Goal: Task Accomplishment & Management: Use online tool/utility

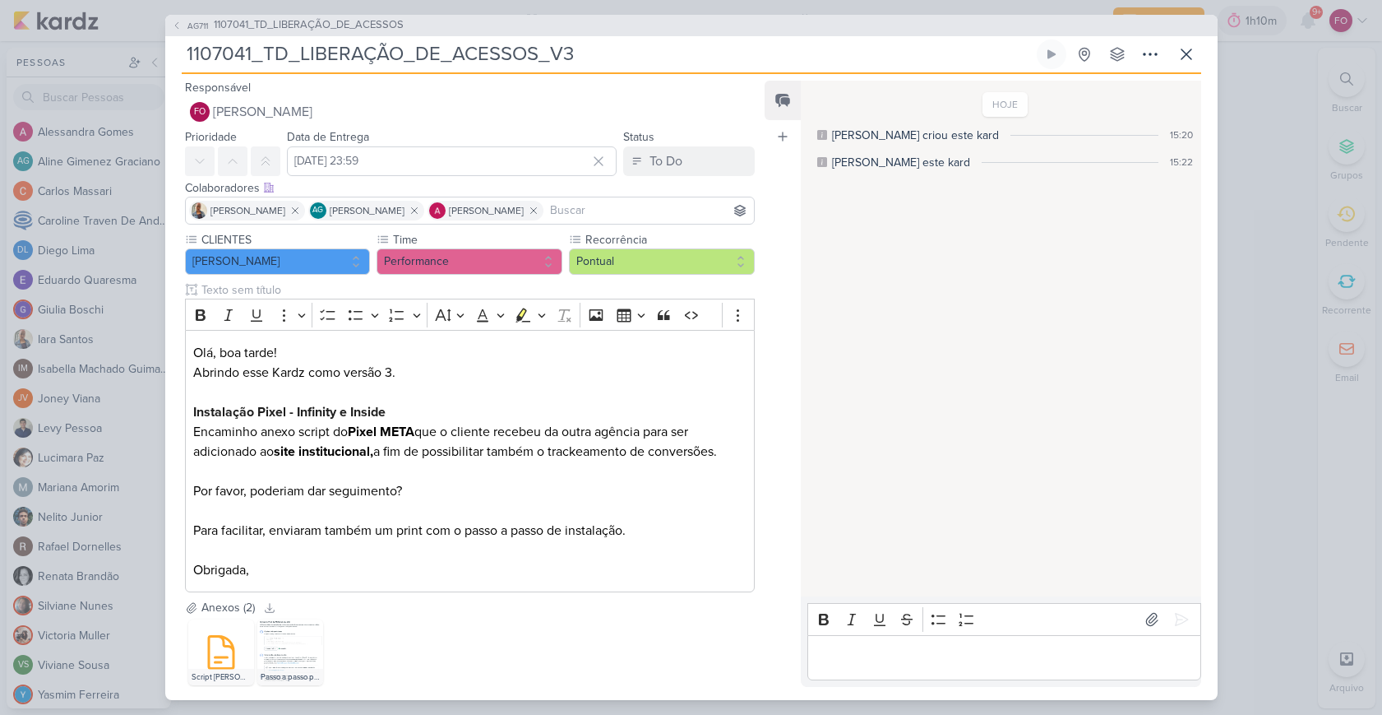
scroll to position [25, 0]
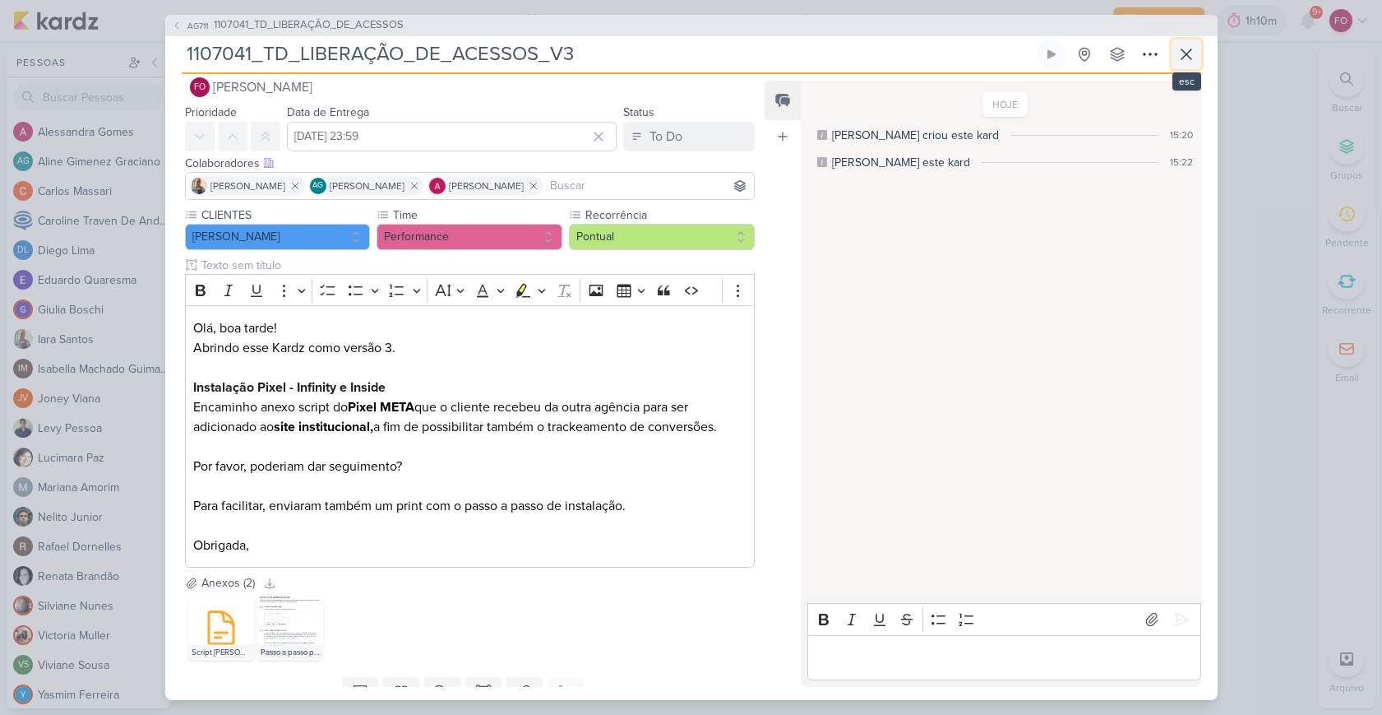
click at [1183, 57] on icon at bounding box center [1187, 54] width 10 height 10
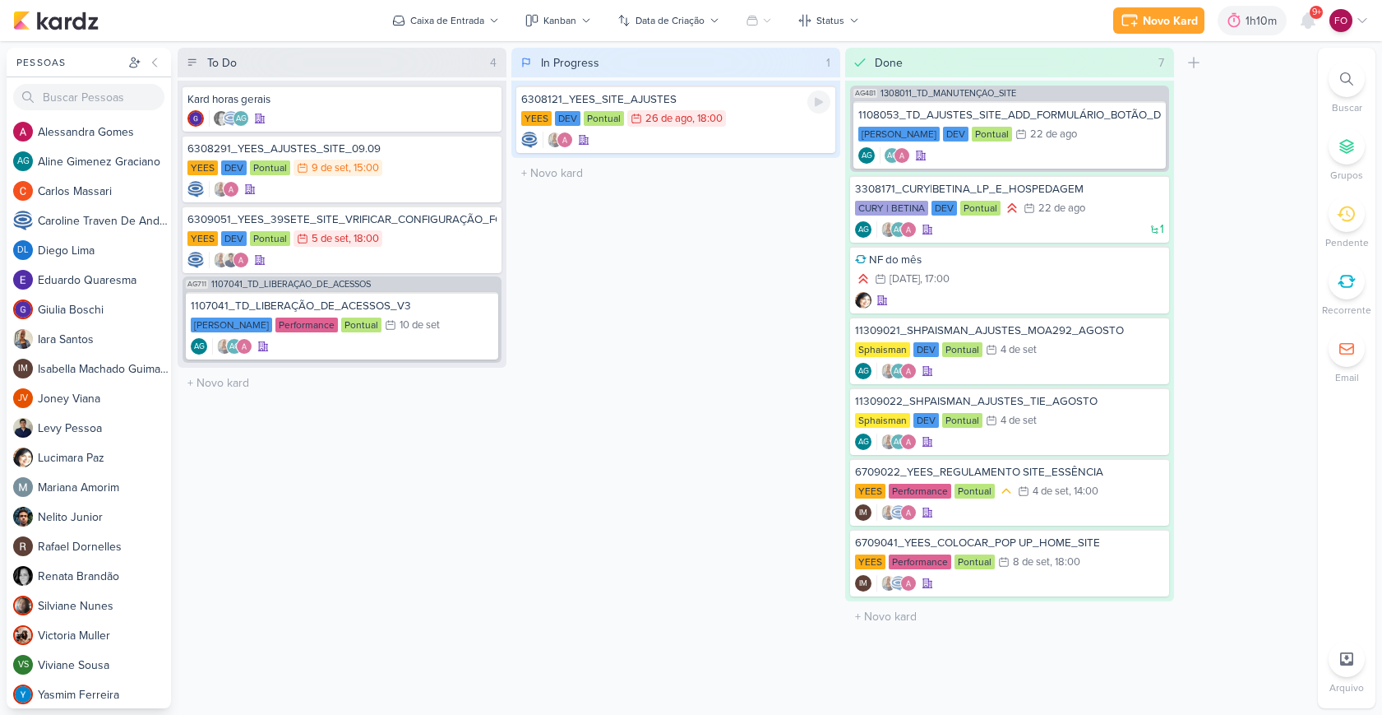
click at [755, 105] on div "6308121_YEES_SITE_AJUSTES" at bounding box center [675, 99] width 309 height 15
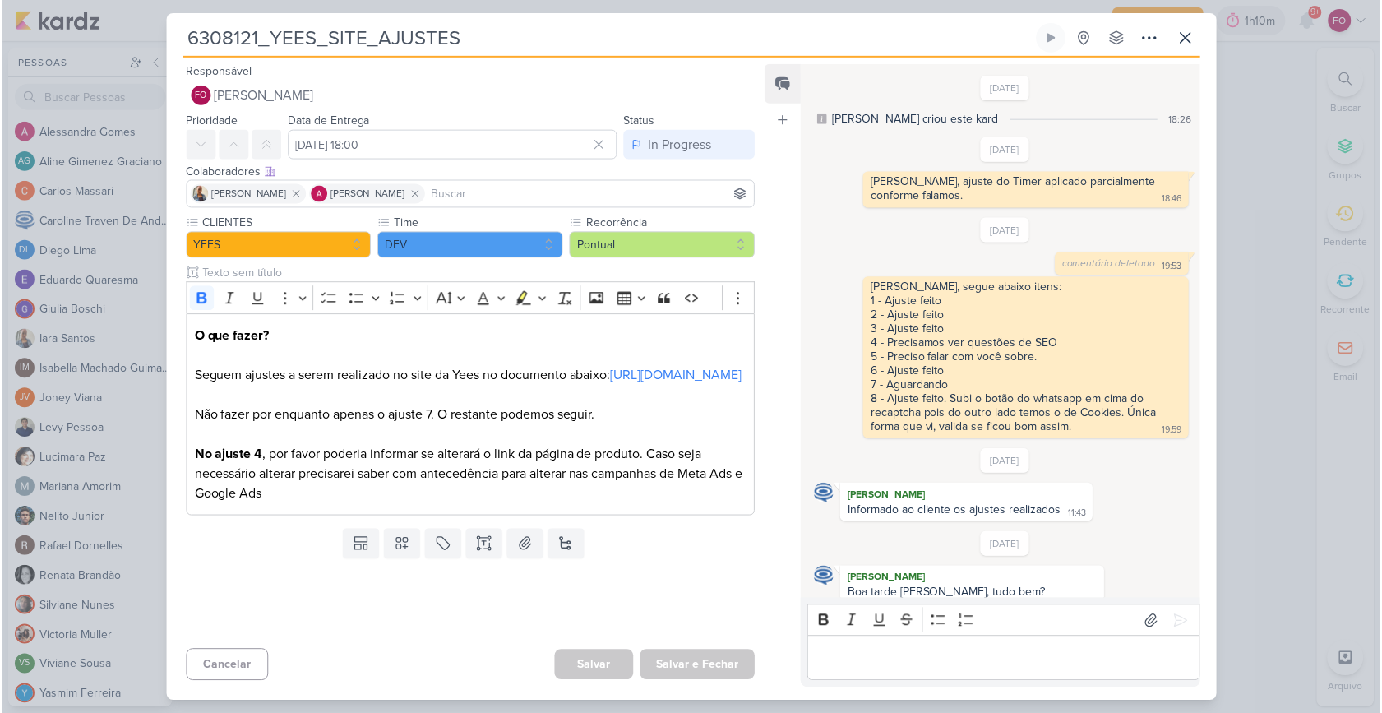
scroll to position [1233, 0]
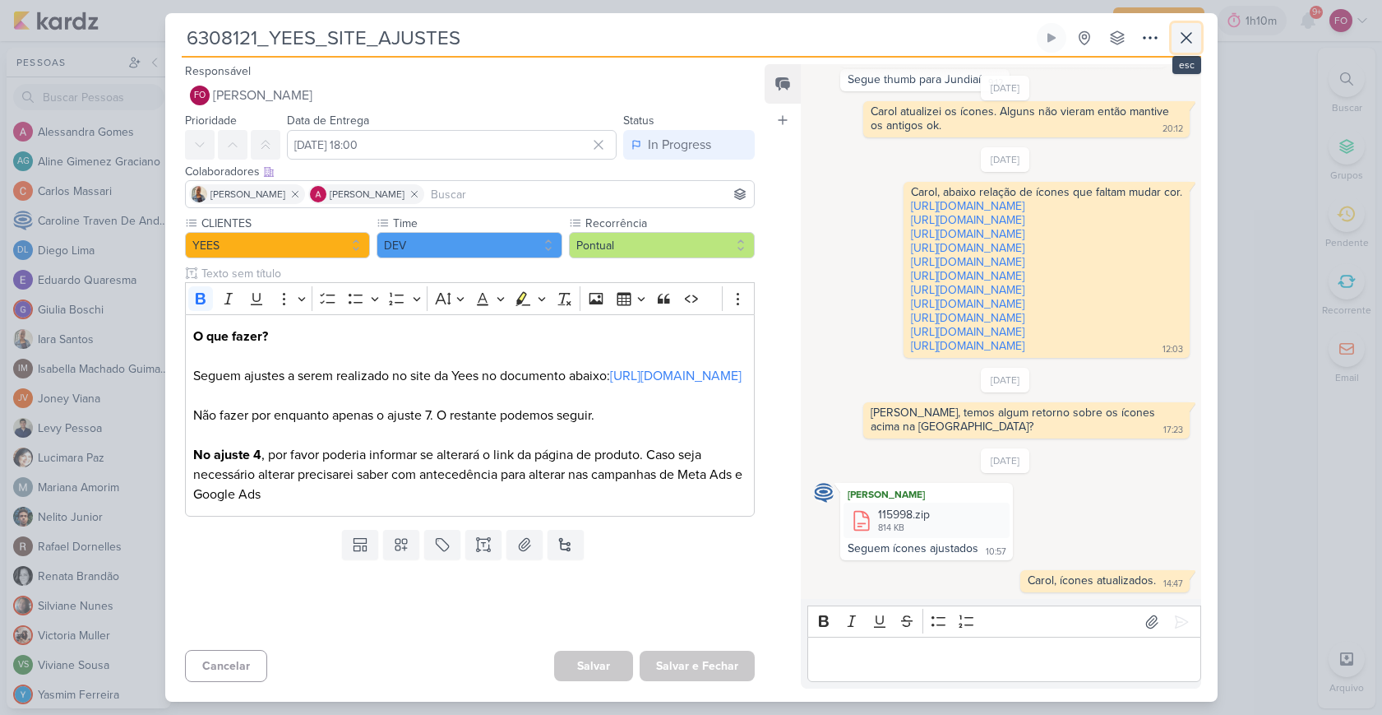
click at [1190, 40] on icon at bounding box center [1187, 38] width 10 height 10
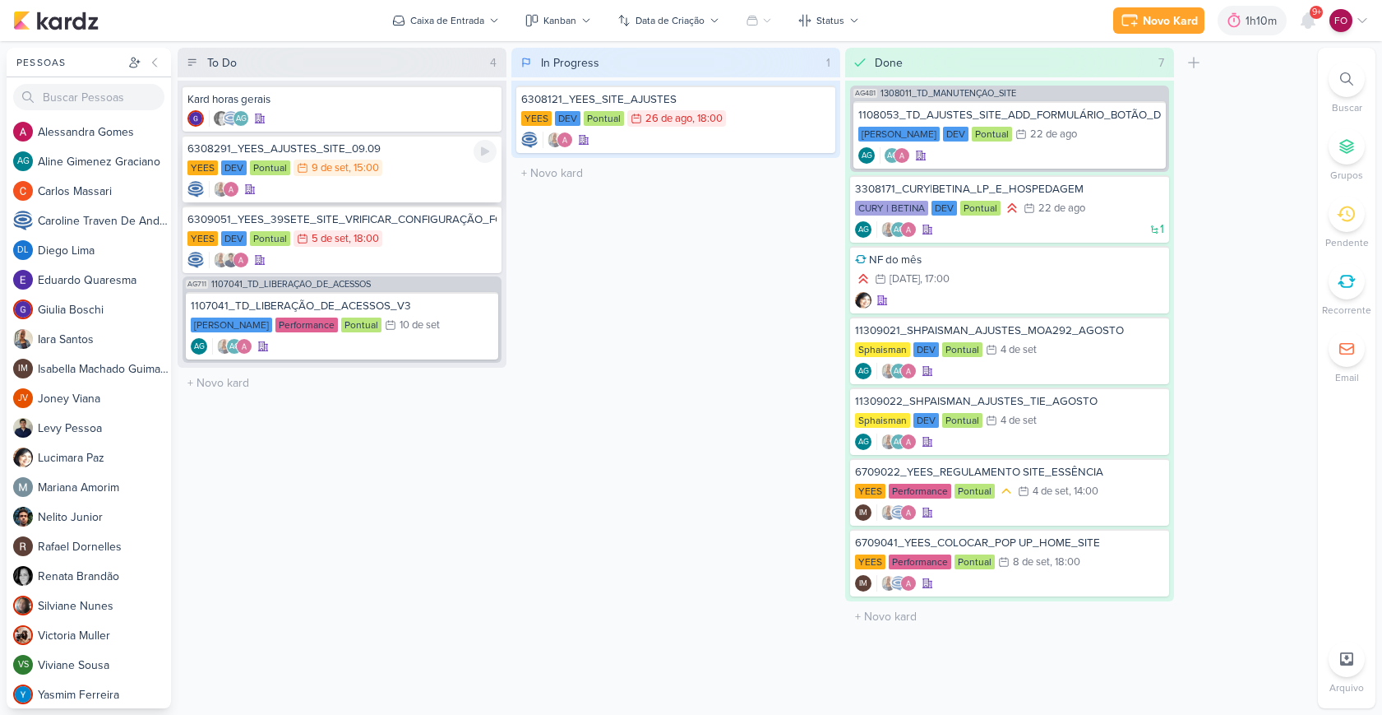
click at [435, 164] on div "YEES DEV Pontual 9/9 [DATE] 15:00" at bounding box center [341, 169] width 309 height 18
click at [442, 315] on div "1107041_TD_LIBERAÇÃO_DE_ACESSOS_V3 [PERSON_NAME] Performance Pontual 10/9 [DATE…" at bounding box center [342, 325] width 312 height 67
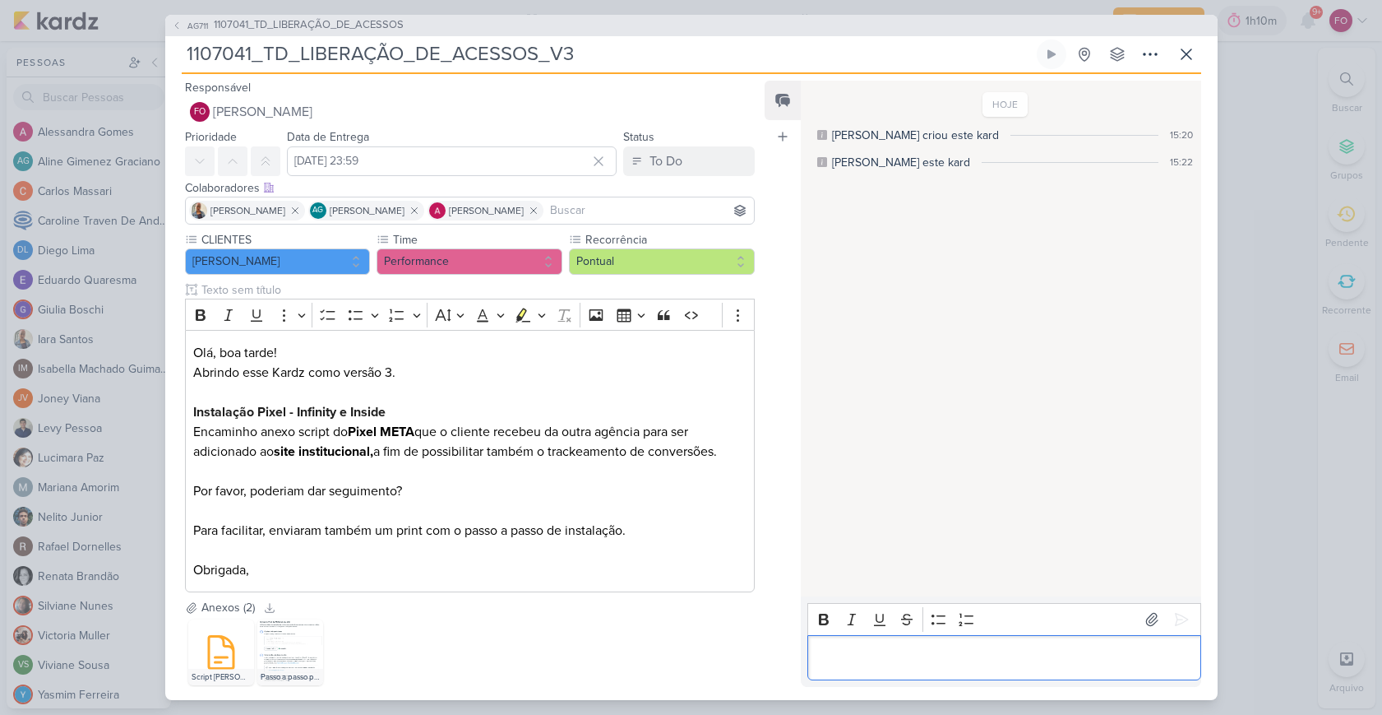
click at [877, 657] on p "Editor editing area: main" at bounding box center [1005, 657] width 376 height 20
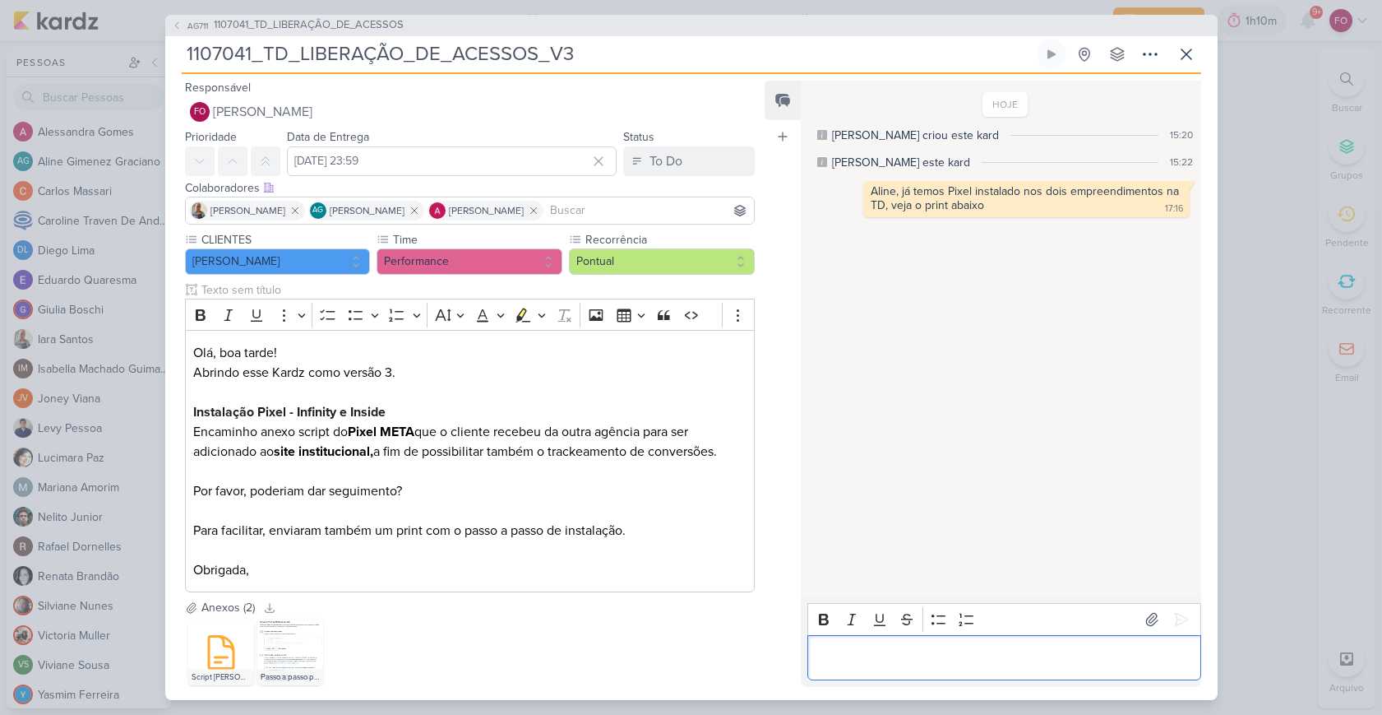
click at [857, 643] on div "Editor editing area: main" at bounding box center [1004, 657] width 393 height 45
click at [1173, 625] on icon at bounding box center [1181, 619] width 16 height 16
click at [855, 651] on p "Editor editing area: main" at bounding box center [1005, 657] width 376 height 20
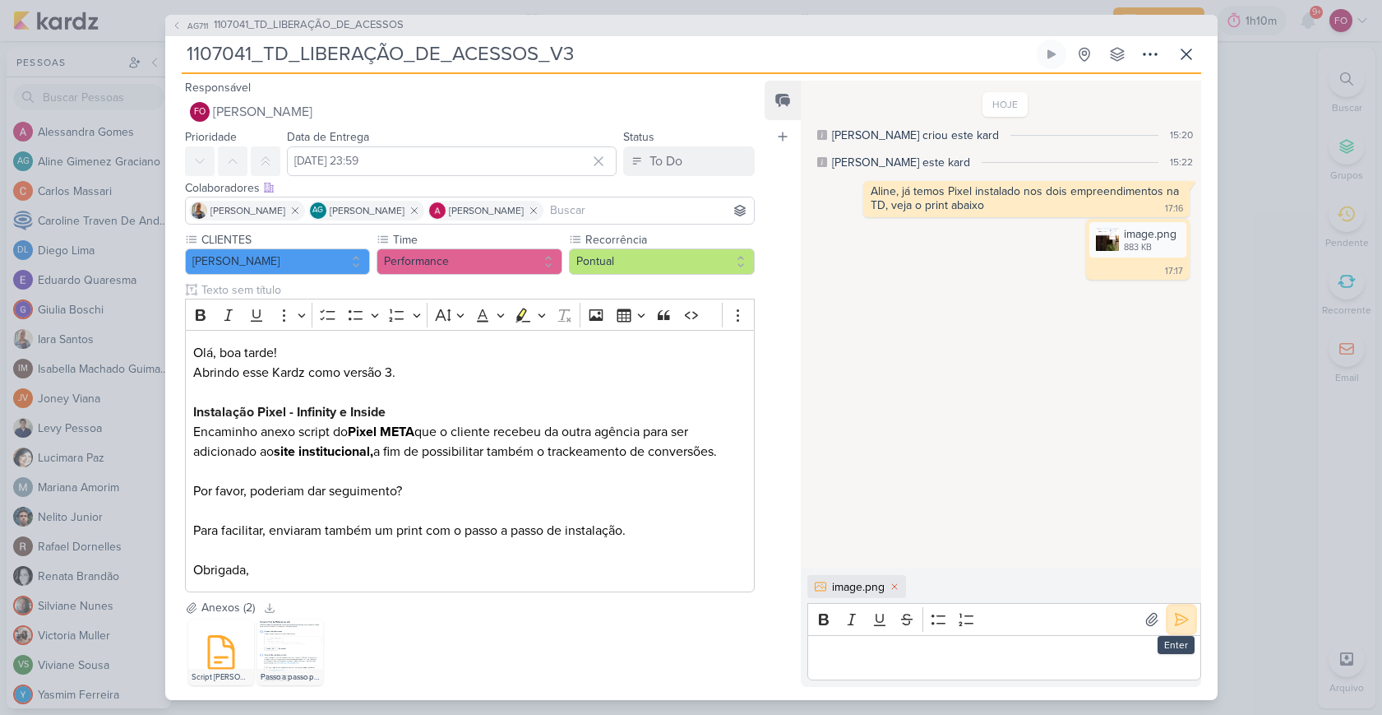
click at [1176, 618] on icon at bounding box center [1181, 619] width 16 height 16
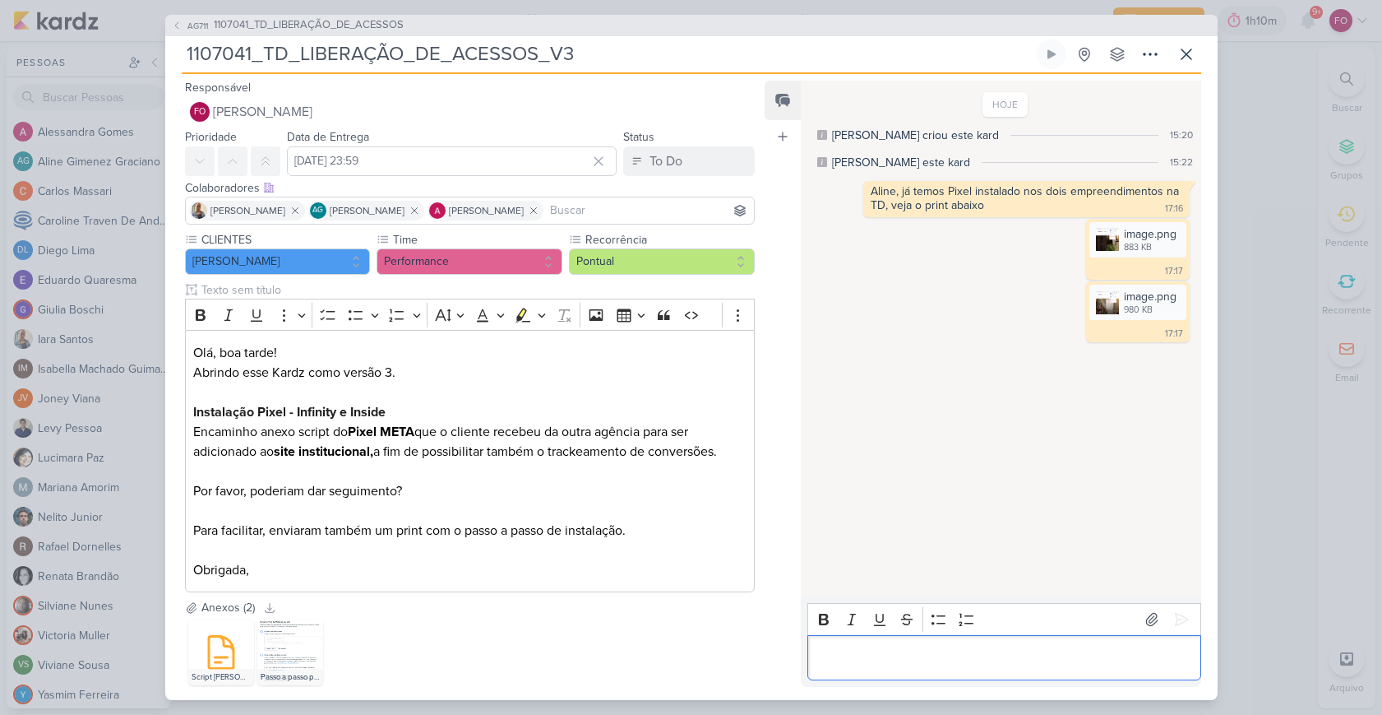
click at [858, 646] on div "Editor editing area: main" at bounding box center [1004, 657] width 393 height 45
click at [1192, 52] on icon at bounding box center [1187, 54] width 20 height 20
